Goal: Task Accomplishment & Management: Manage account settings

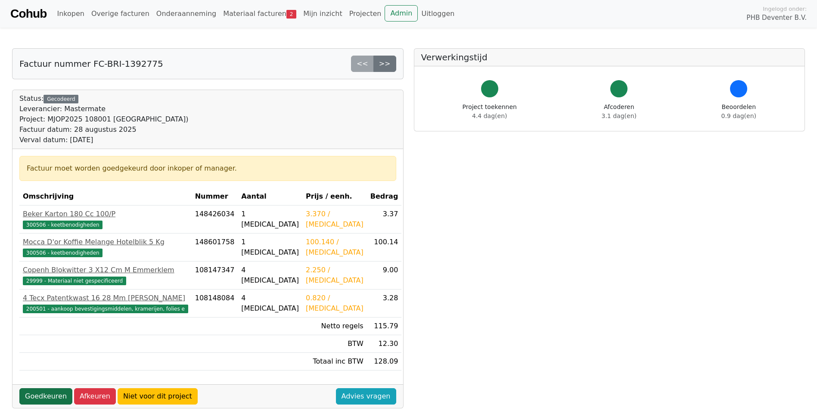
click at [50, 390] on link "Goedkeuren" at bounding box center [45, 396] width 53 height 16
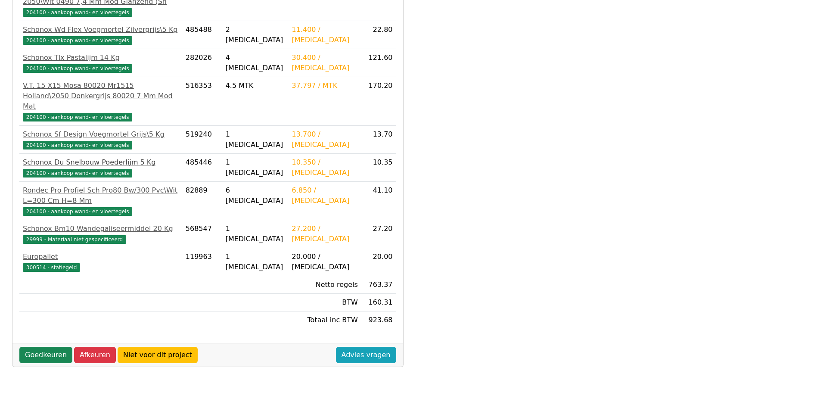
scroll to position [228, 0]
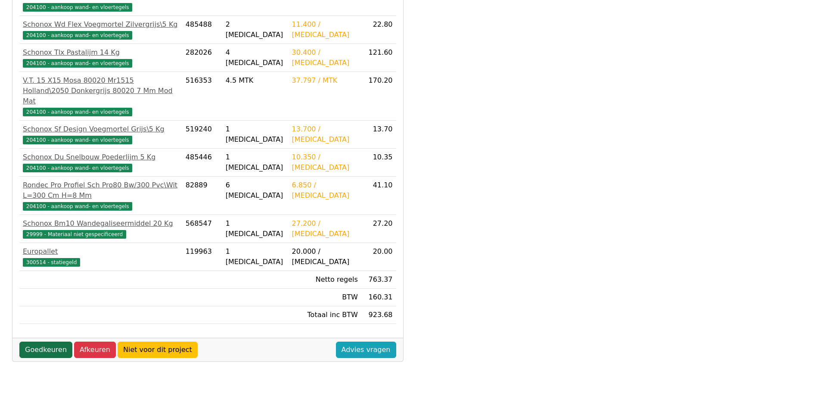
click at [46, 341] on link "Goedkeuren" at bounding box center [45, 349] width 53 height 16
